Goal: Transaction & Acquisition: Subscribe to service/newsletter

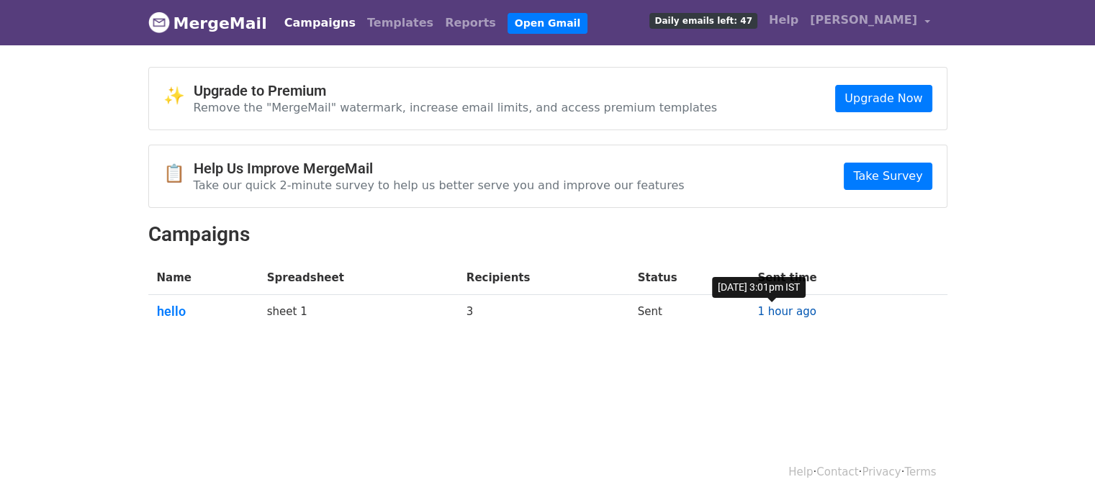
click at [768, 306] on link "1 hour ago" at bounding box center [786, 311] width 58 height 13
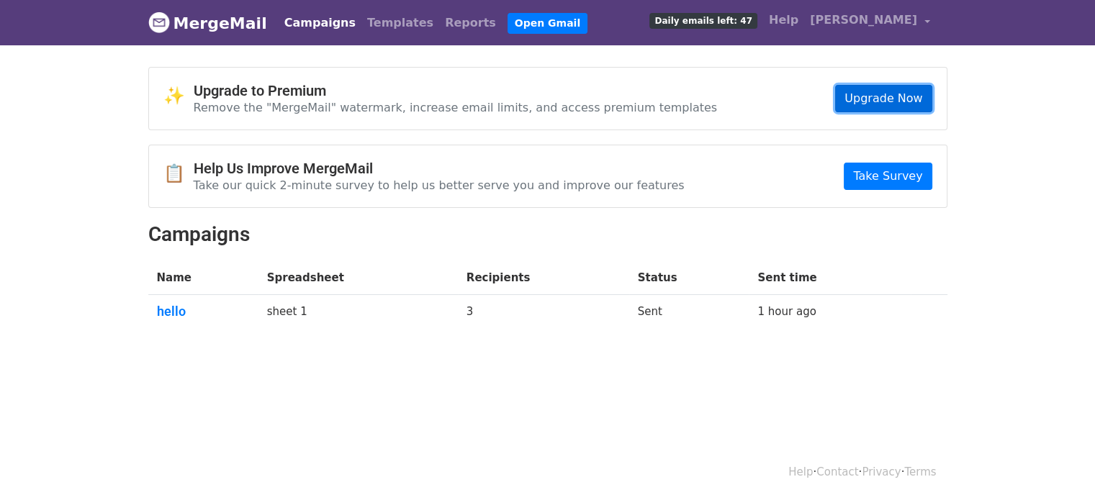
click at [864, 98] on link "Upgrade Now" at bounding box center [883, 98] width 96 height 27
